Goal: Information Seeking & Learning: Learn about a topic

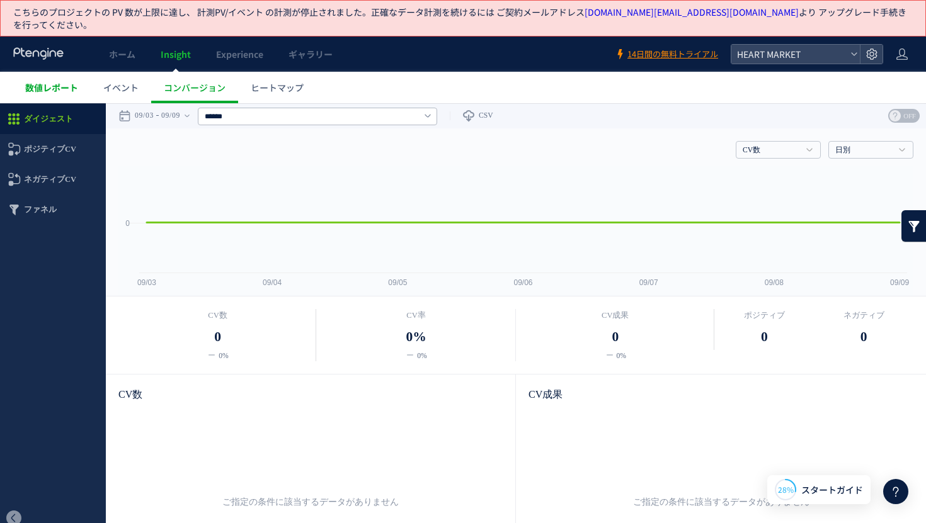
click at [47, 81] on span "数値レポート" at bounding box center [51, 87] width 53 height 13
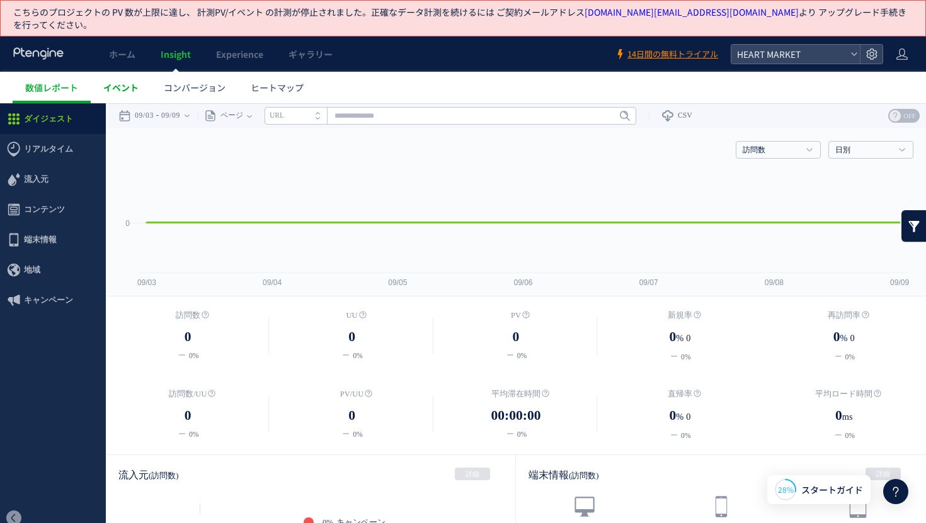
click at [127, 81] on span "イベント" at bounding box center [120, 87] width 35 height 13
click at [125, 48] on span "ホーム" at bounding box center [122, 54] width 26 height 13
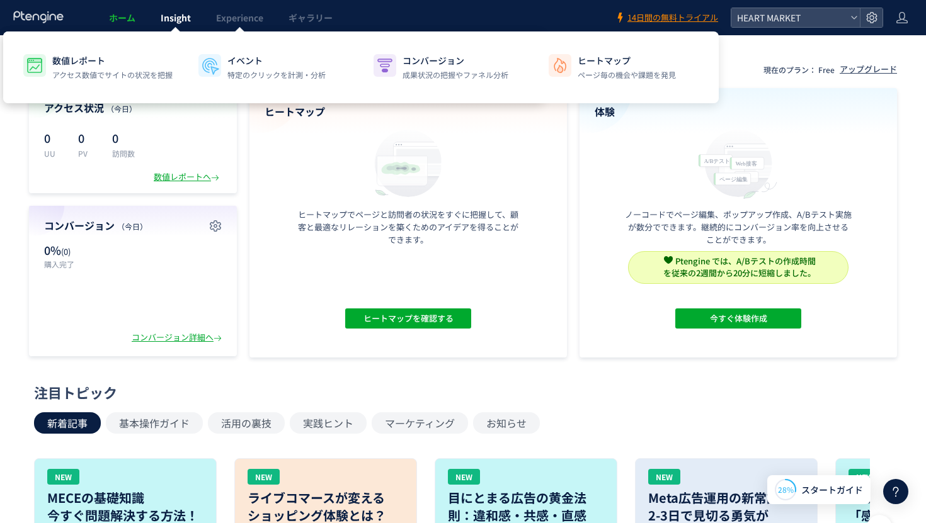
click at [184, 21] on span "Insight" at bounding box center [176, 17] width 30 height 13
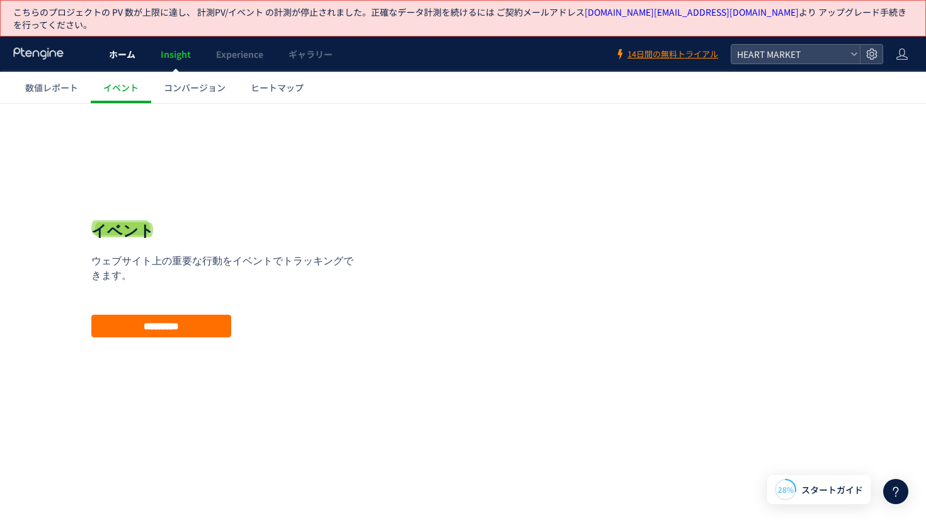
click at [122, 48] on span "ホーム" at bounding box center [122, 54] width 26 height 13
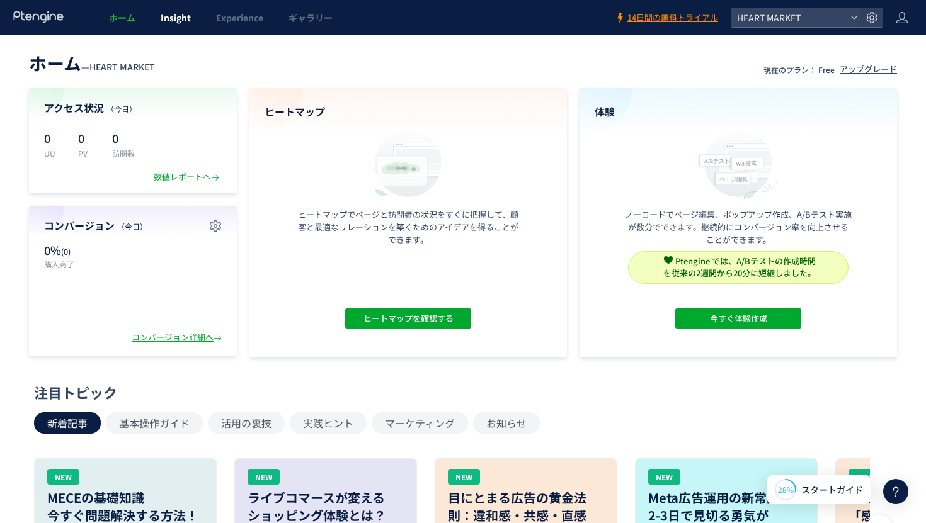
click at [179, 17] on span "Insight" at bounding box center [176, 17] width 30 height 13
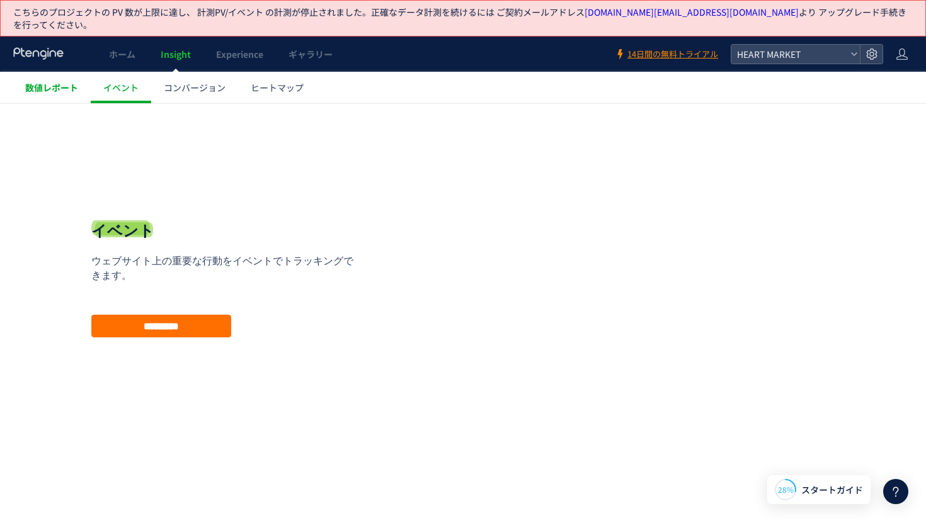
click at [38, 81] on span "数値レポート" at bounding box center [51, 87] width 53 height 13
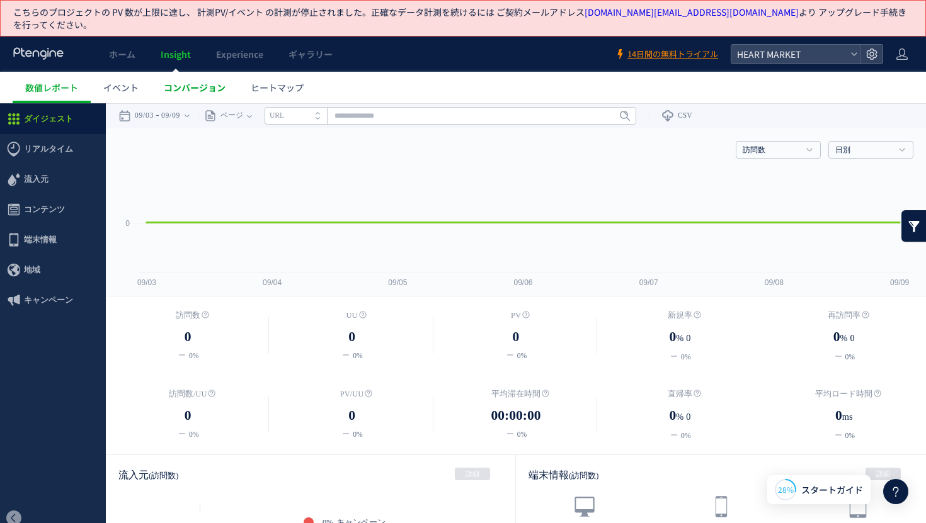
click at [192, 81] on span "コンバージョン" at bounding box center [195, 87] width 62 height 13
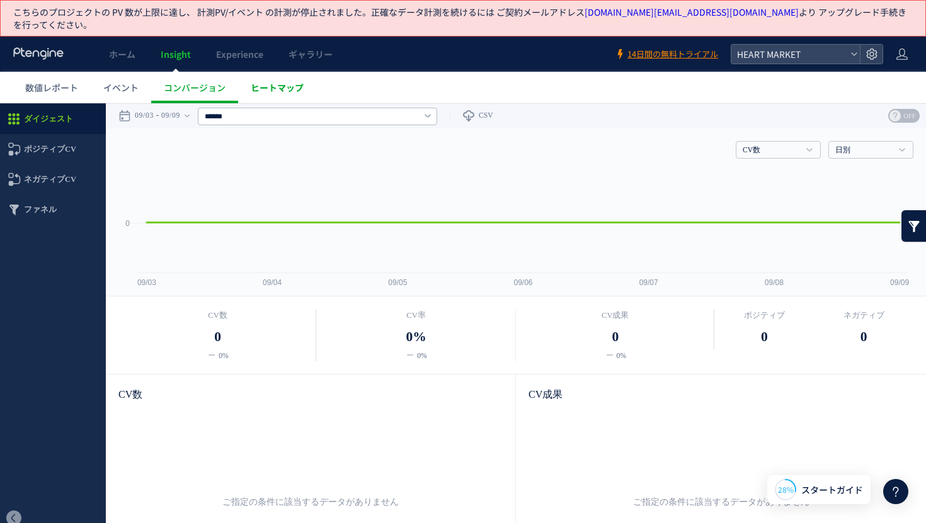
click at [291, 81] on span "ヒートマップ" at bounding box center [277, 87] width 53 height 13
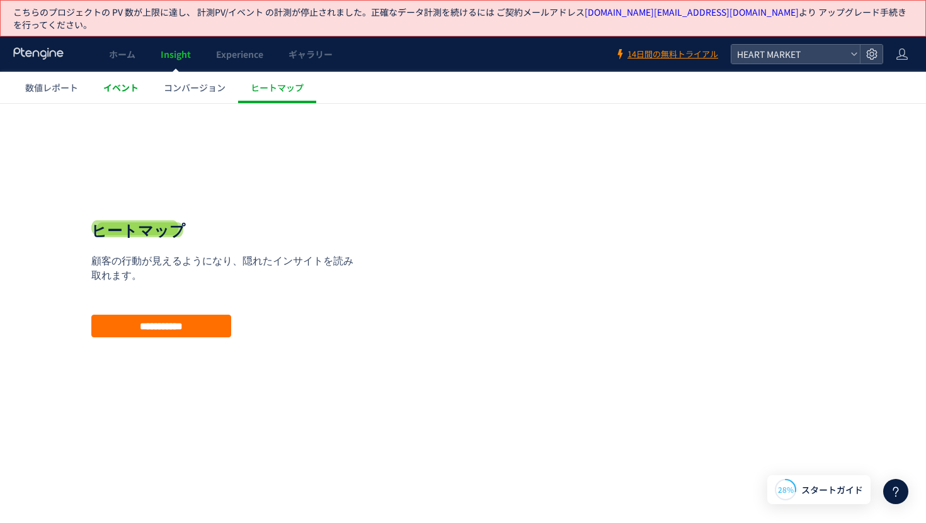
click at [110, 81] on link "イベント" at bounding box center [121, 87] width 60 height 31
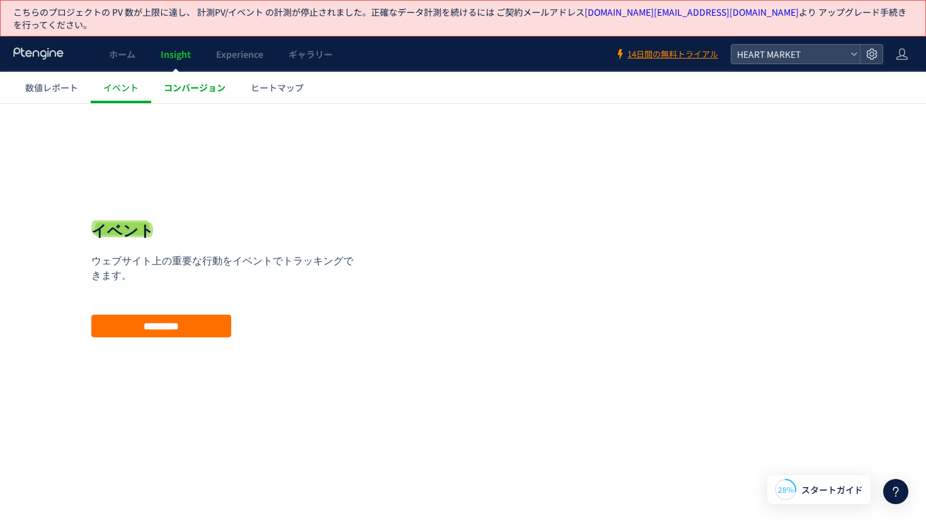
click at [198, 81] on span "コンバージョン" at bounding box center [195, 87] width 62 height 13
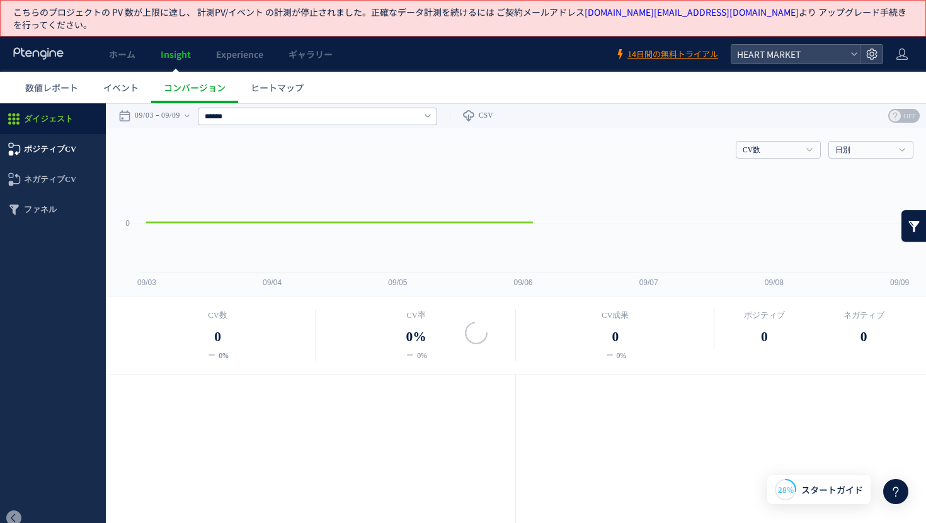
click at [63, 156] on span "ポジティブCV" at bounding box center [50, 149] width 52 height 30
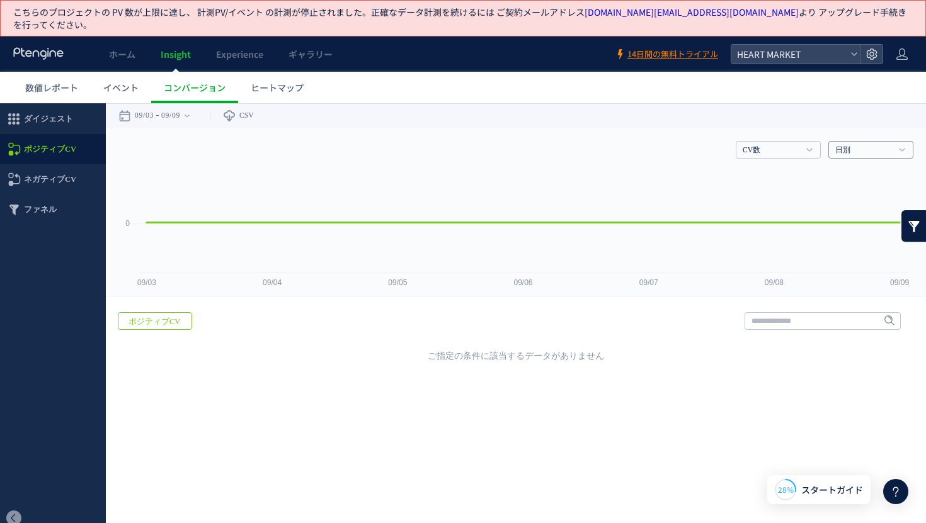
click at [869, 149] on link "日別" at bounding box center [863, 150] width 57 height 11
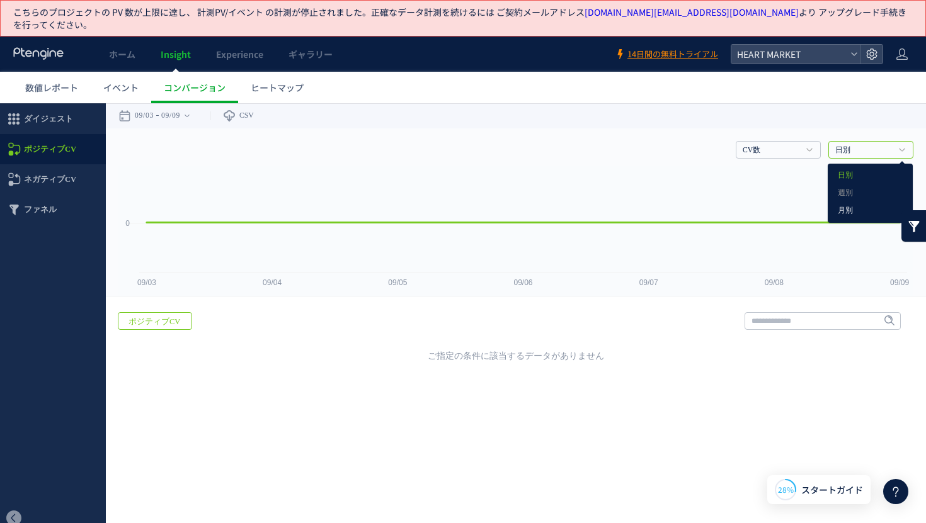
click at [853, 211] on link "月別" at bounding box center [869, 211] width 65 height 16
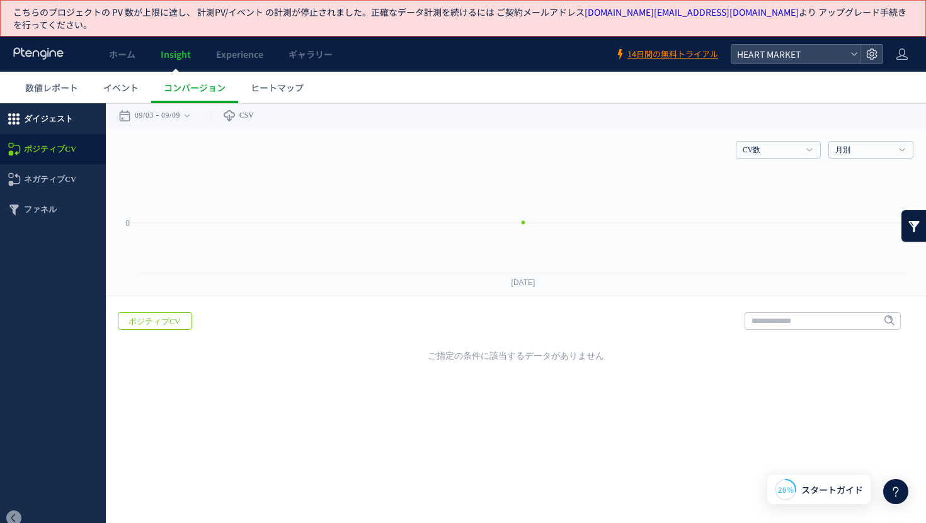
click at [47, 114] on span "ダイジェスト" at bounding box center [48, 119] width 49 height 30
